Goal: Find specific page/section: Find specific page/section

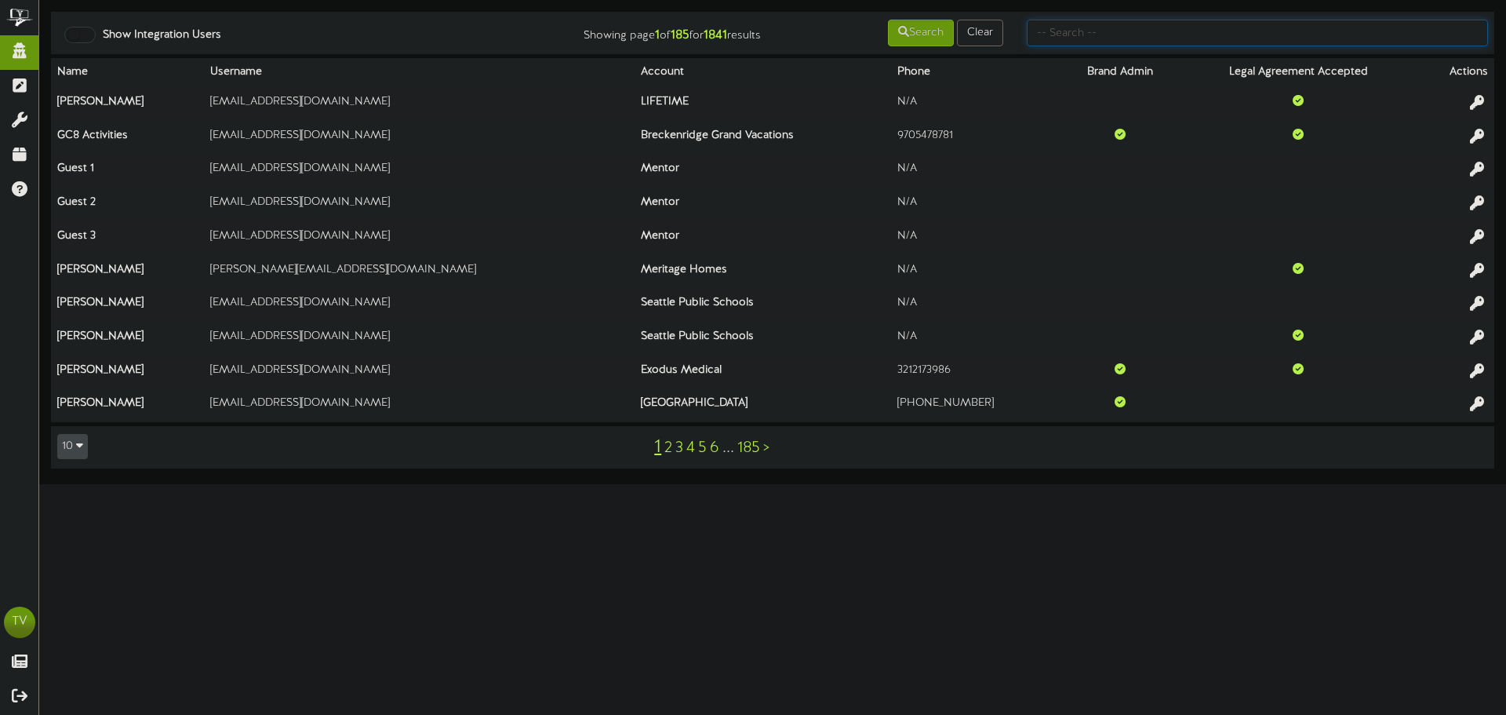
click at [1073, 40] on input "text" at bounding box center [1257, 33] width 461 height 27
type input "tim.r"
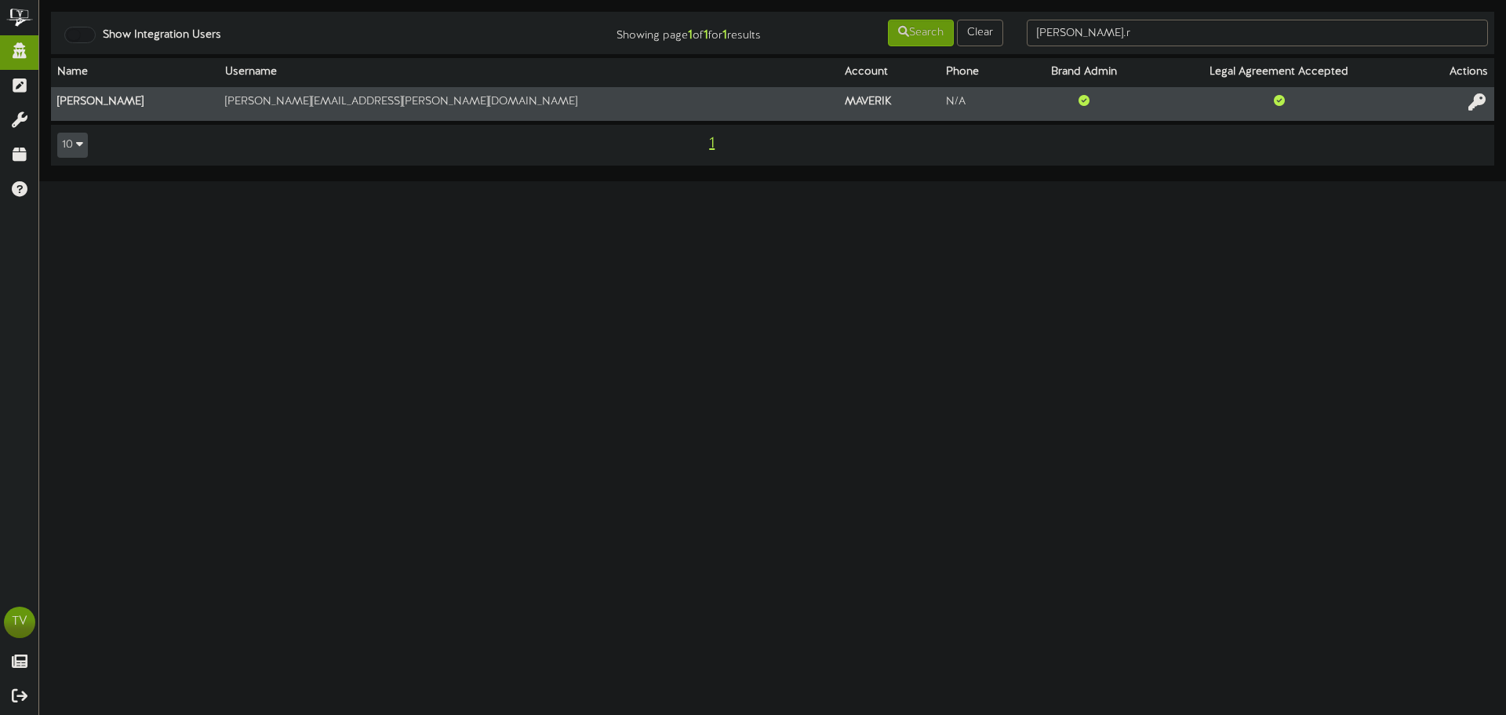
click at [1481, 107] on icon at bounding box center [1476, 101] width 17 height 17
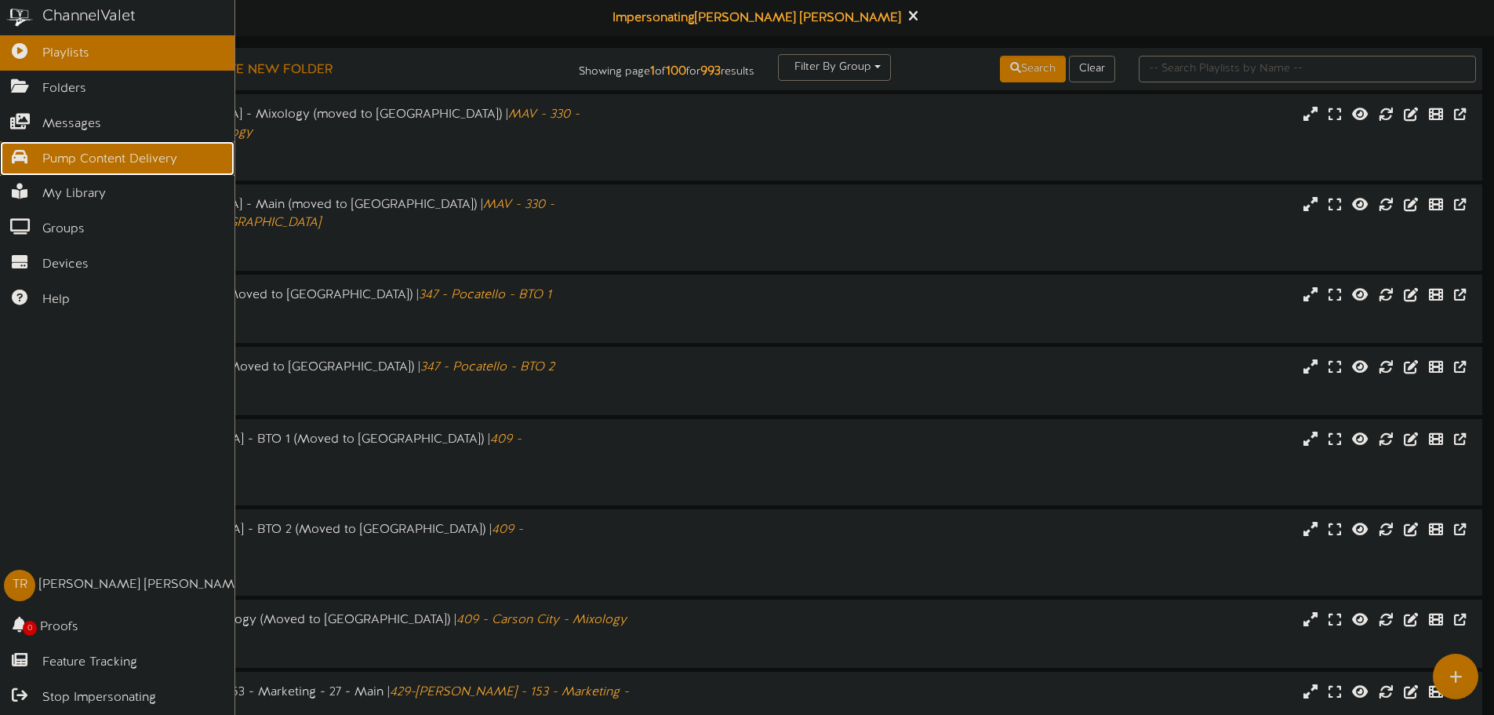
click at [60, 157] on span "Pump Content Delivery" at bounding box center [109, 160] width 135 height 18
